Goal: Task Accomplishment & Management: Complete application form

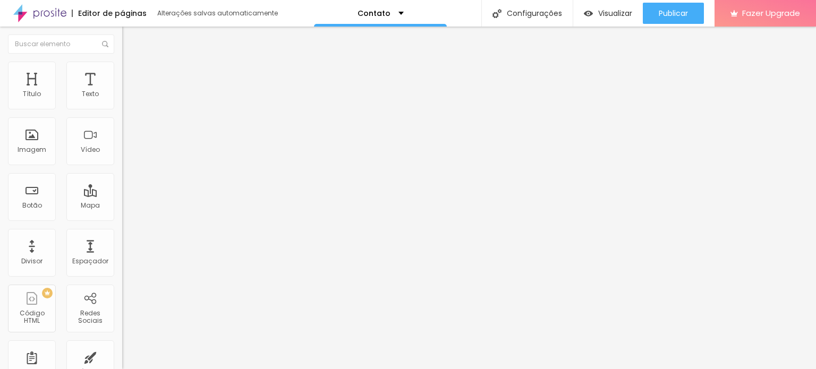
click at [129, 104] on div "Contato" at bounding box center [183, 99] width 108 height 10
drag, startPoint x: 34, startPoint y: 251, endPoint x: 71, endPoint y: 118, distance: 137.7
click at [122, 75] on ul "Conteúdo Estilo Avançado" at bounding box center [183, 67] width 122 height 32
click at [132, 71] on span "Estilo" at bounding box center [140, 68] width 16 height 9
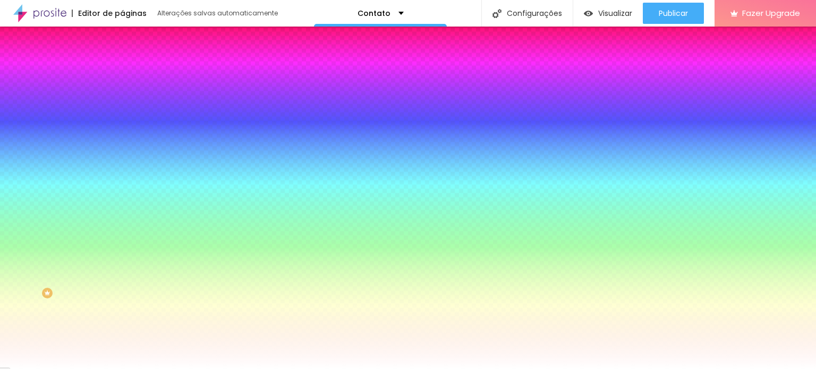
click at [122, 72] on img at bounding box center [127, 77] width 10 height 10
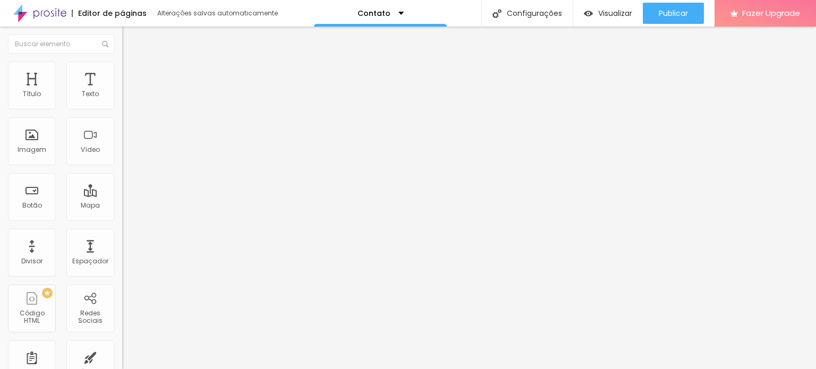
click at [122, 61] on img at bounding box center [127, 56] width 10 height 10
click at [129, 104] on div "Contato" at bounding box center [183, 99] width 108 height 10
click at [122, 107] on img at bounding box center [125, 110] width 6 height 6
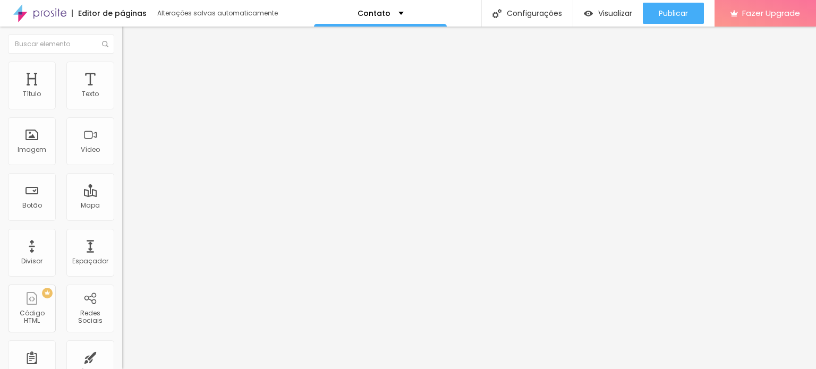
type input "Nome do casal"
click at [122, 107] on img at bounding box center [125, 110] width 6 height 6
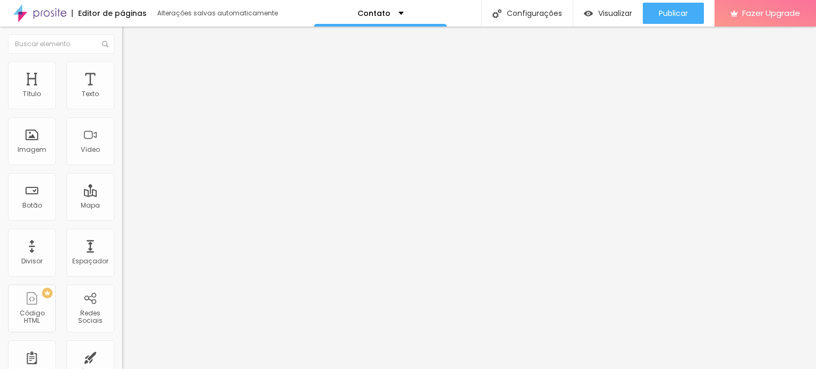
drag, startPoint x: 230, startPoint y: 199, endPoint x: 241, endPoint y: 213, distance: 17.8
drag, startPoint x: 229, startPoint y: 228, endPoint x: 222, endPoint y: 185, distance: 44.1
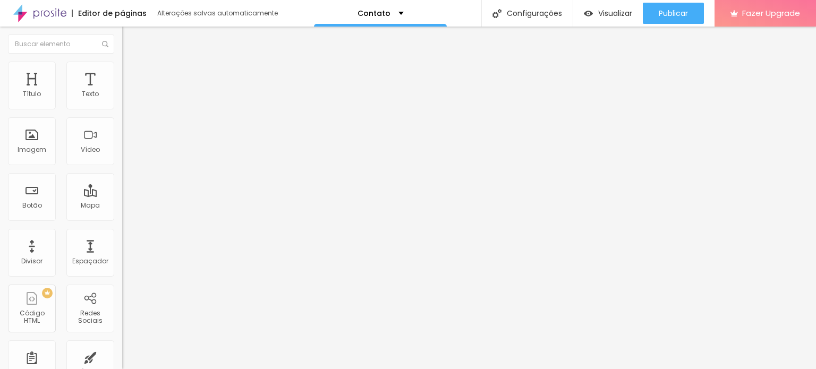
paste input "Onde acontecerá a celebração religiosa?"
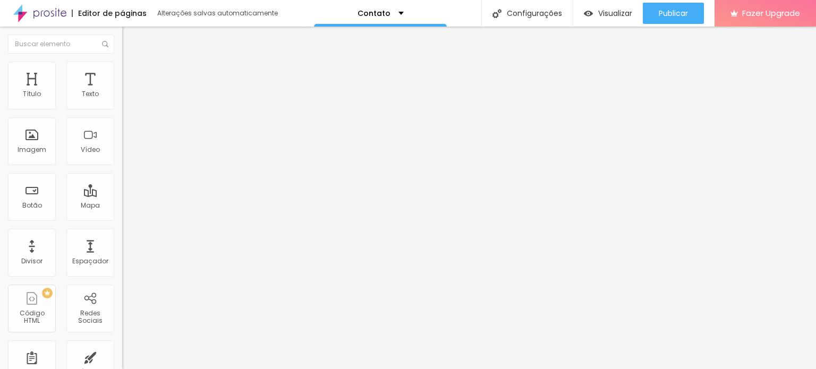
type input "Onde acontecerá a celebração religiosa?"
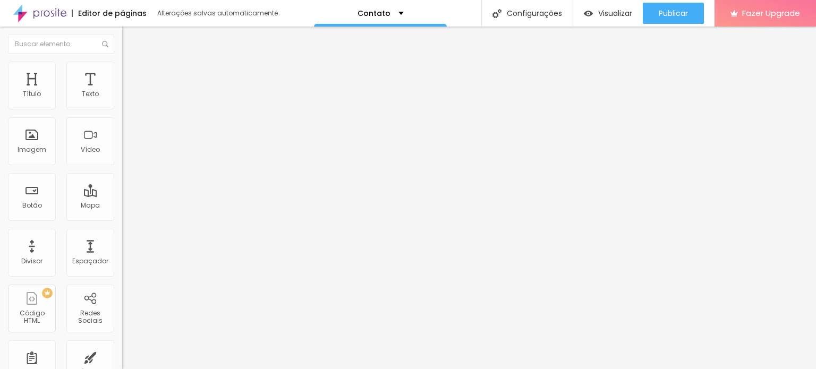
scroll to position [106, 0]
type input "Data do Casamento"
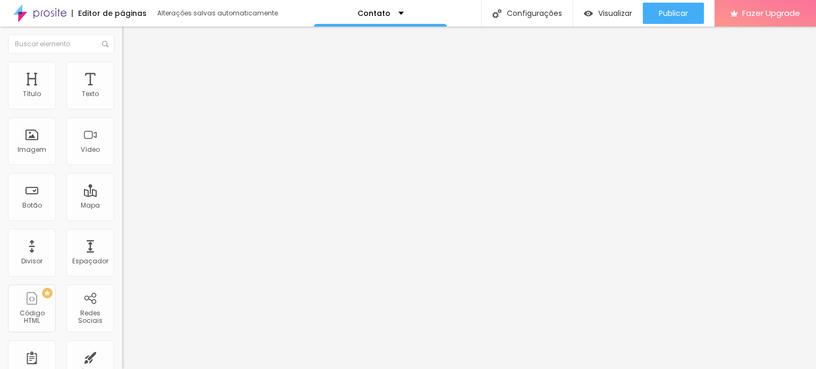
scroll to position [232, 0]
paste input "text"
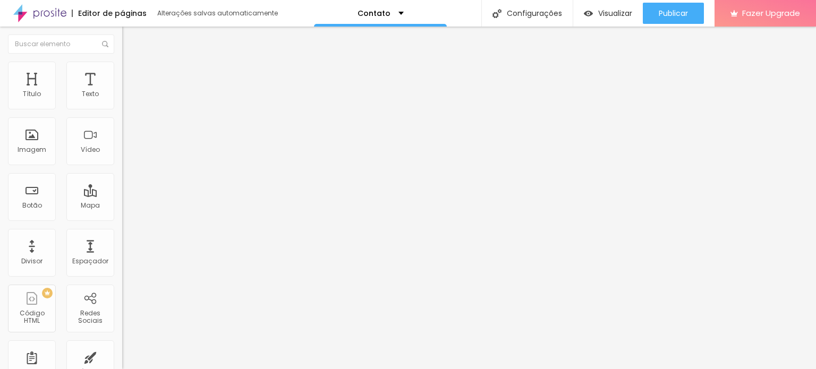
type input "Onde acontecerá a recepção?"
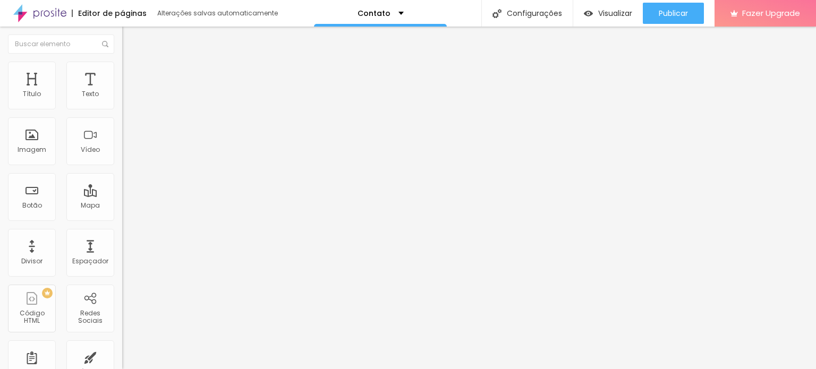
drag, startPoint x: 235, startPoint y: 140, endPoint x: 216, endPoint y: 131, distance: 20.7
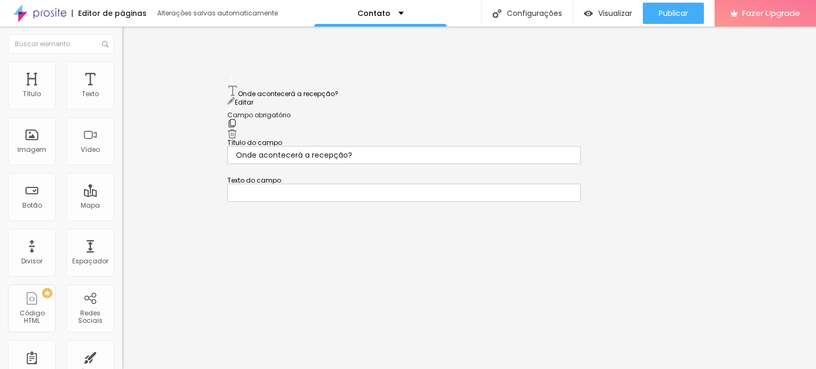
drag, startPoint x: 231, startPoint y: 135, endPoint x: 229, endPoint y: 93, distance: 42.0
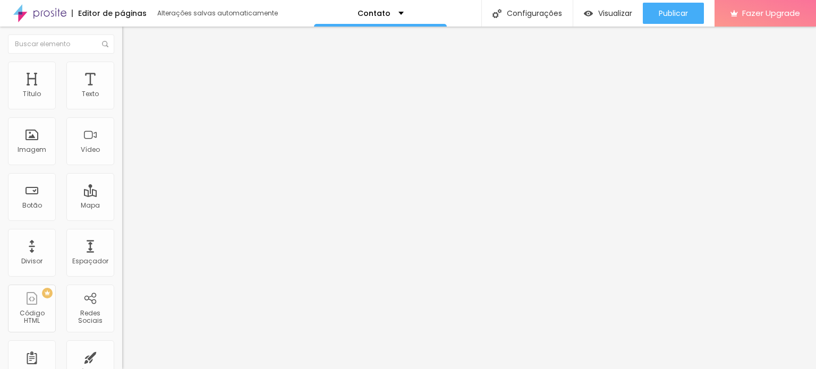
paste input "conte mais sobre o que está buscando. Ex: Gostaria de fotografias da cerimônia …"
type input "Nos conte mais sobre o que está buscando."
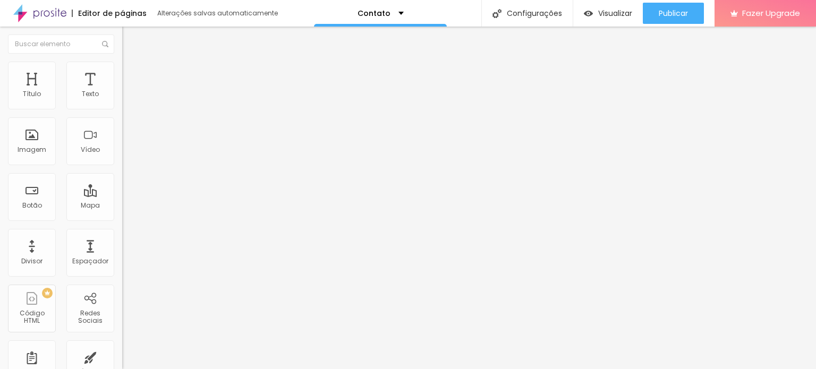
scroll to position [0, 0]
paste input "Ex: Gostaria de fotografias da cerimônia e festa e ensaio pré-wedding"
type input "ColoquEx: Gostaria de fotografias da cerimônia e festa e ensaio pré-weddinge su…"
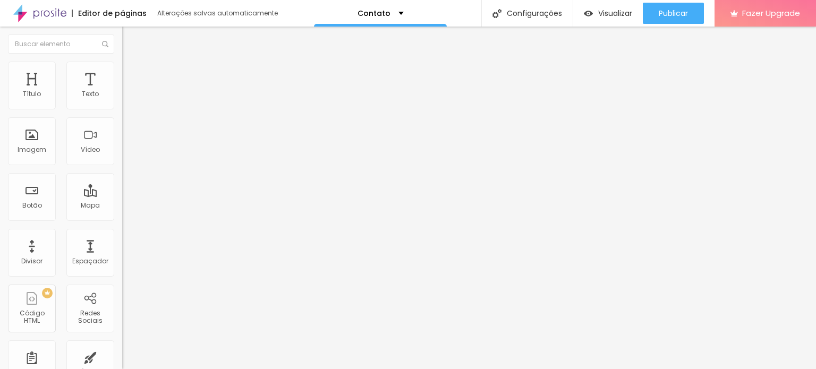
scroll to position [0, 0]
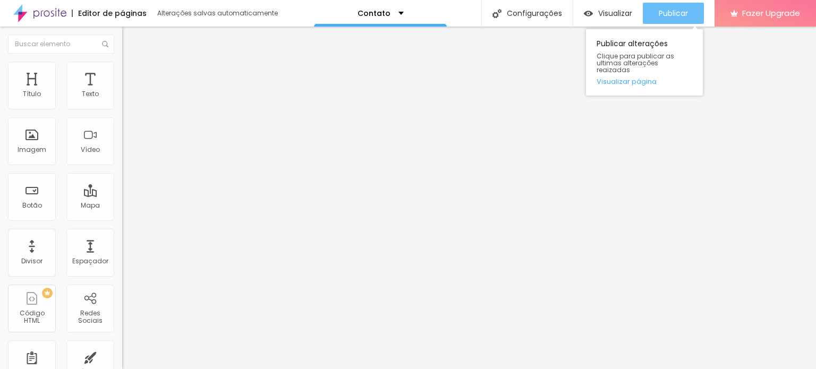
click at [646, 12] on button "Publicar" at bounding box center [673, 13] width 61 height 21
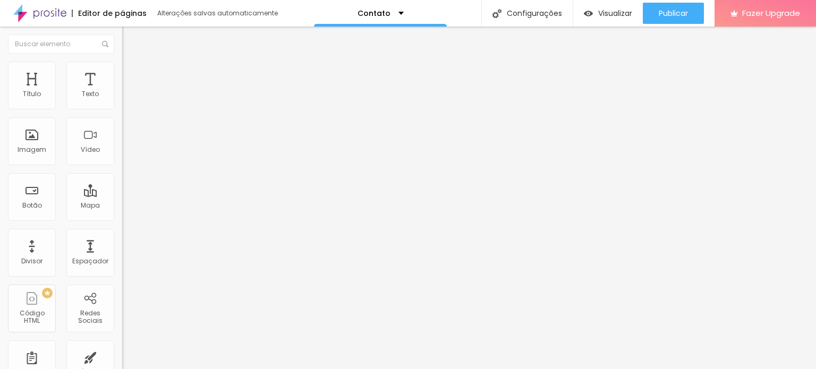
click at [122, 67] on img at bounding box center [127, 67] width 10 height 10
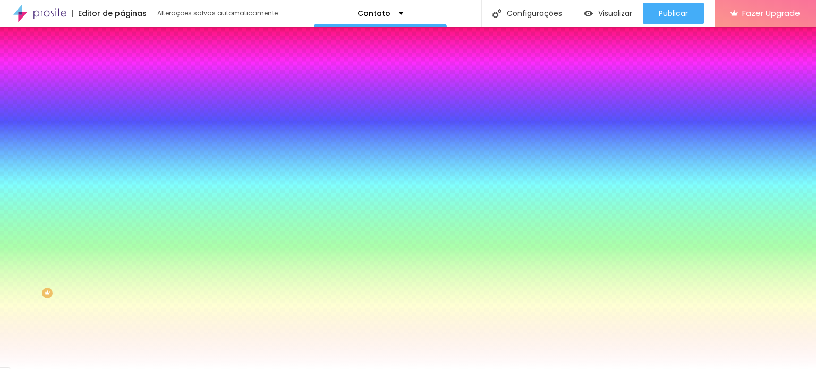
click at [122, 72] on img at bounding box center [127, 77] width 10 height 10
